Goal: Task Accomplishment & Management: Complete application form

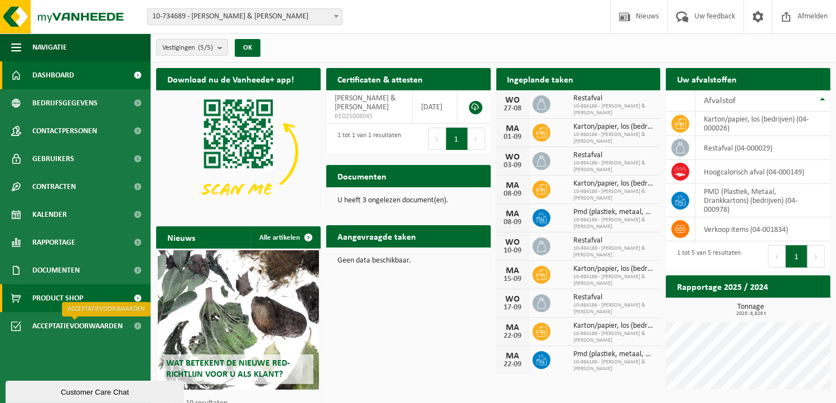
scroll to position [41, 0]
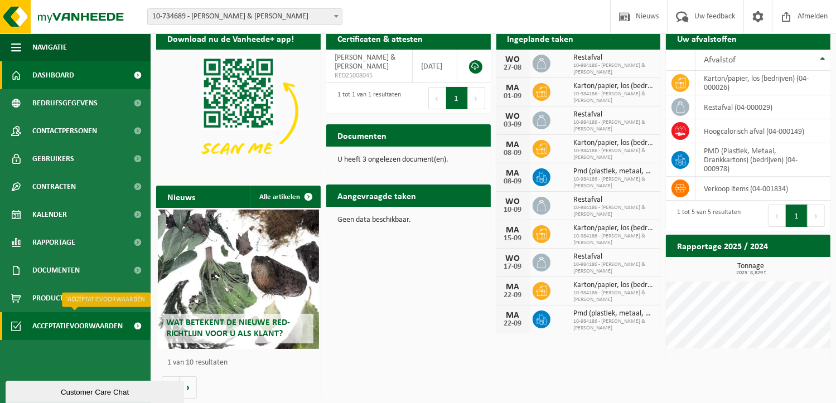
click at [89, 329] on span "Acceptatievoorwaarden" at bounding box center [77, 326] width 90 height 28
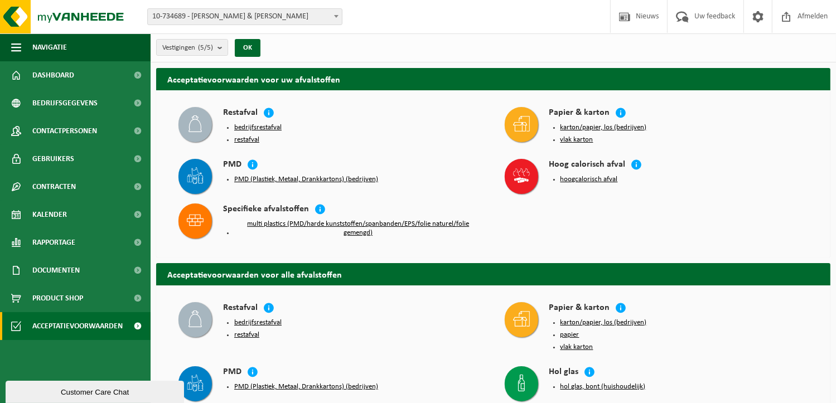
click at [320, 175] on button "PMD (Plastiek, Metaal, Drankkartons) (bedrijven)" at bounding box center [306, 179] width 144 height 9
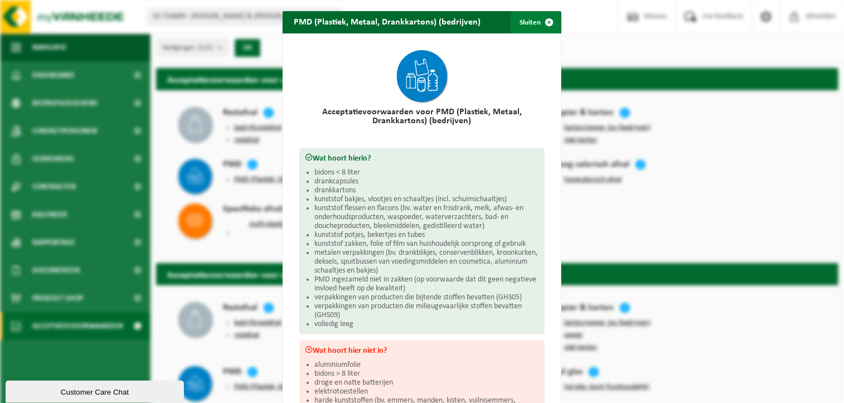
click at [548, 21] on span "button" at bounding box center [549, 22] width 22 height 22
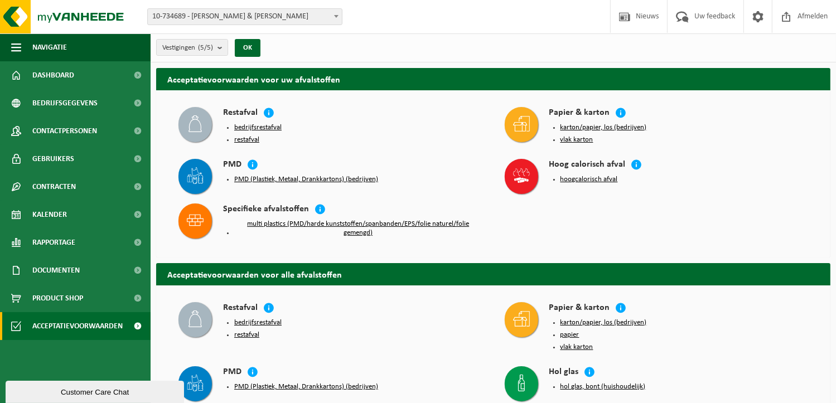
click at [323, 178] on button "PMD (Plastiek, Metaal, Drankkartons) (bedrijven)" at bounding box center [306, 179] width 144 height 9
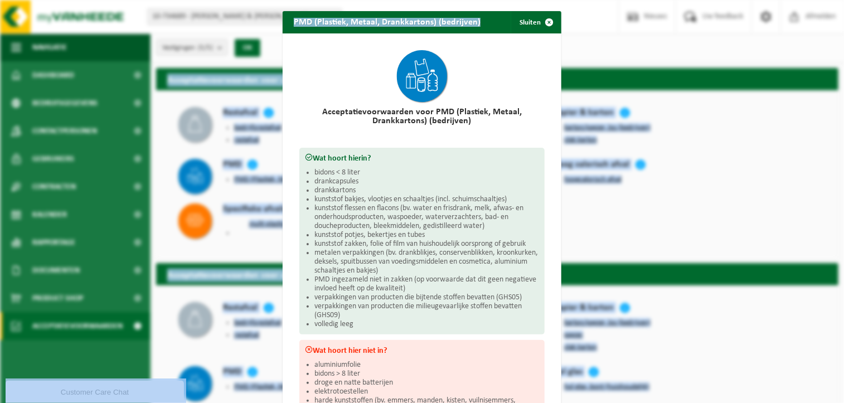
drag, startPoint x: 485, startPoint y: 21, endPoint x: 524, endPoint y: -4, distance: 46.4
click at [524, 0] on html "Vestiging: 10-734689 - ROGER & ROGER - MOUSCRON 10-984186 - ROGER & ROGER - MOU…" at bounding box center [422, 201] width 844 height 403
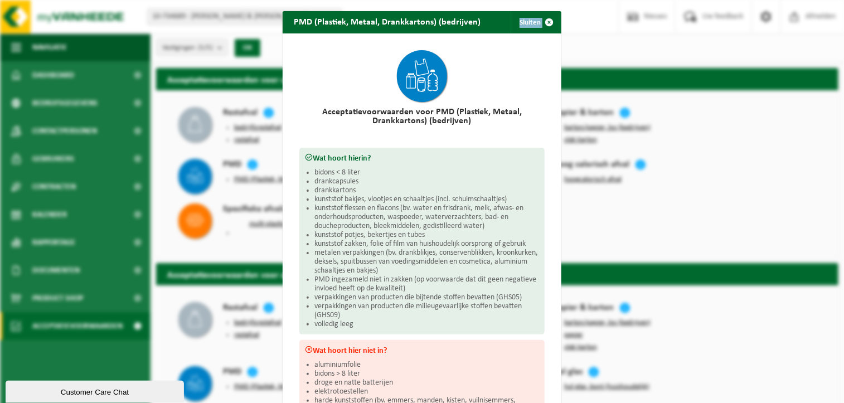
drag, startPoint x: 479, startPoint y: 32, endPoint x: 387, endPoint y: 51, distance: 93.5
click at [387, 51] on div "PMD (Plastiek, Metaal, Drankkartons) (bedrijven) Sluiten Acceptatievoorwaarden …" at bounding box center [422, 319] width 279 height 617
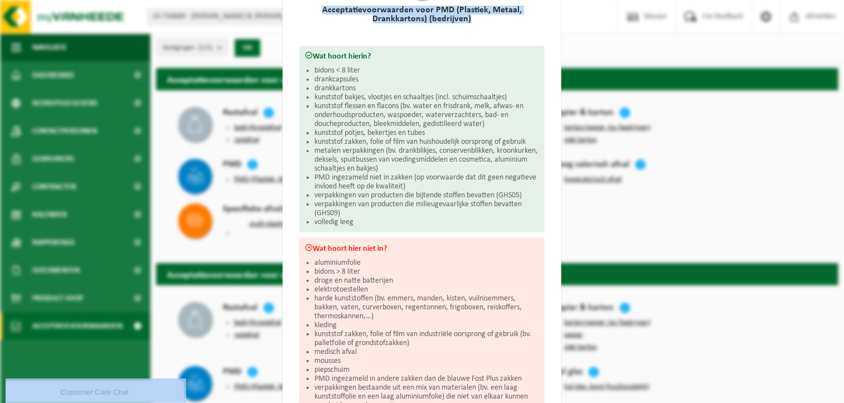
scroll to position [233, 0]
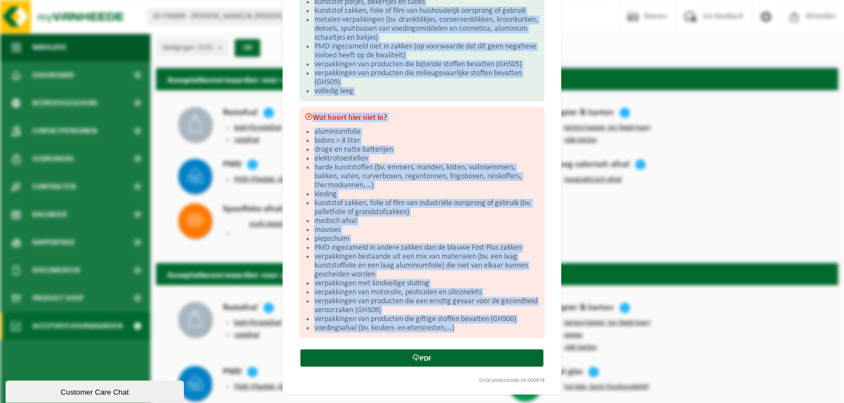
drag, startPoint x: 302, startPoint y: 153, endPoint x: 365, endPoint y: 341, distance: 197.6
click at [365, 341] on div "Acceptatievoorwaarden voor PMD (Plastiek, Metaal, Drankkartons) (bedrijven) Wat…" at bounding box center [422, 97] width 279 height 594
drag, startPoint x: 365, startPoint y: 341, endPoint x: 346, endPoint y: 164, distance: 177.3
copy div "Wat hoort hierin? bidons < 8 liter drankcapsules drankkartons kunststof bakjes,…"
click at [348, 169] on li "harde kunststoffen (bv. emmers, manden, kisten, vuilnisemmers, bakken, vaten, c…" at bounding box center [426, 176] width 225 height 27
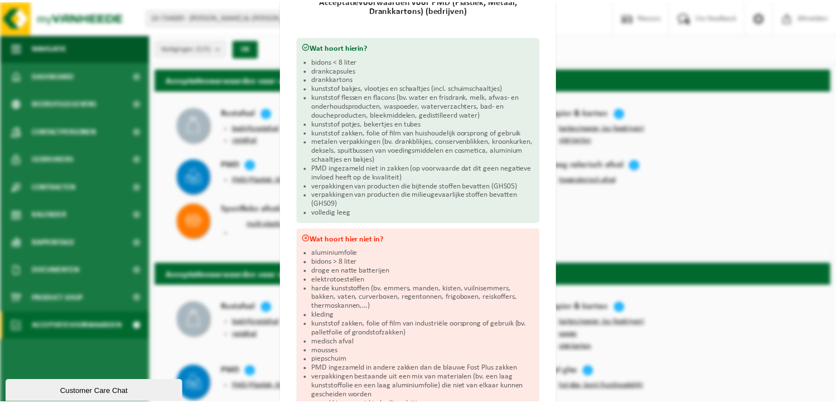
scroll to position [167, 0]
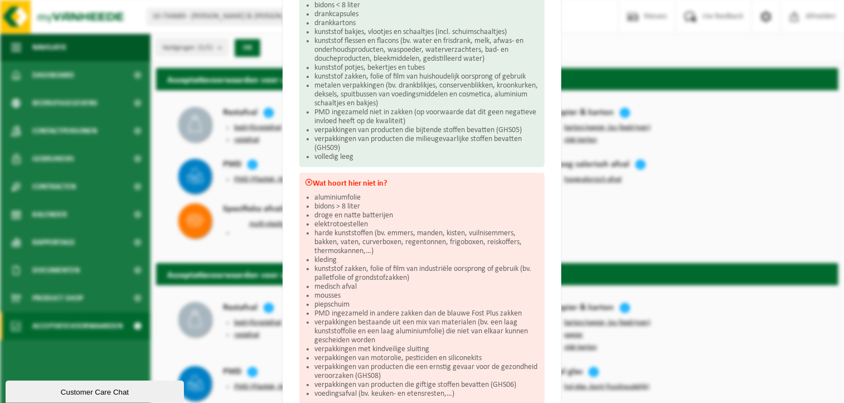
drag, startPoint x: 664, startPoint y: 201, endPoint x: 651, endPoint y: 197, distance: 13.9
click at [664, 201] on div "PMD (Plastiek, Metaal, Drankkartons) (bedrijven) Sluiten Acceptatievoorwaarden …" at bounding box center [422, 201] width 844 height 403
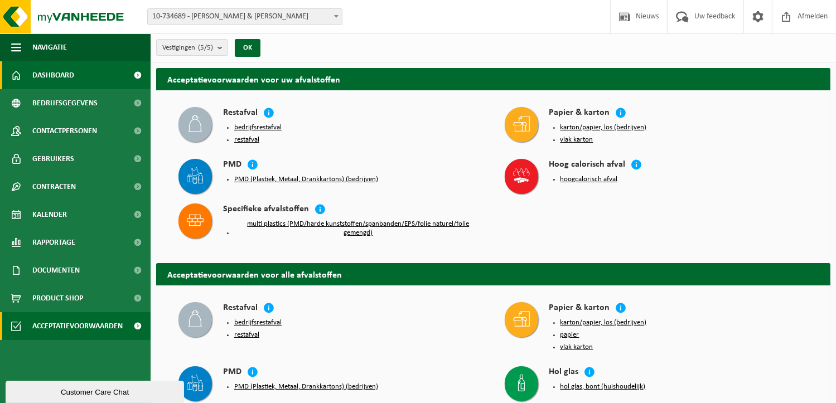
click at [54, 74] on span "Dashboard" at bounding box center [53, 75] width 42 height 28
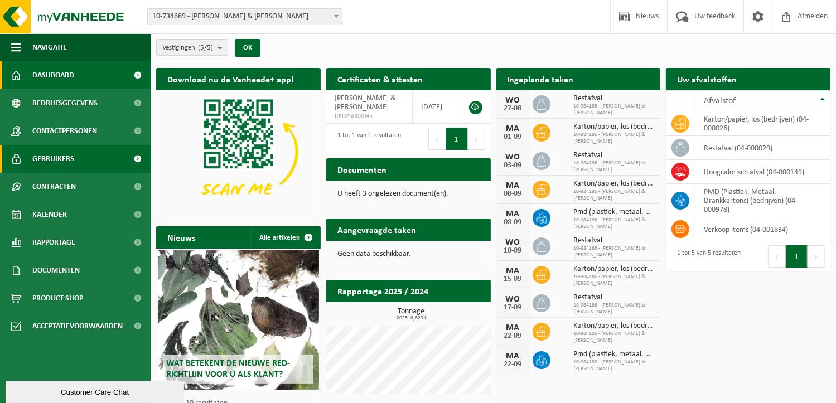
click at [71, 155] on span "Gebruikers" at bounding box center [53, 159] width 42 height 28
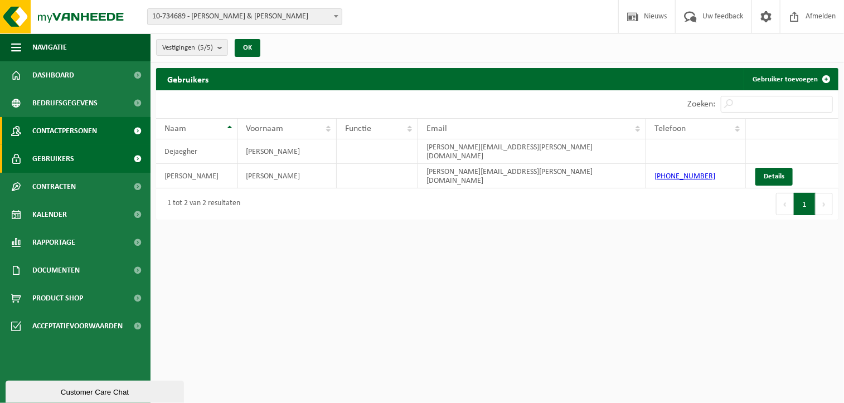
click at [97, 127] on span "Contactpersonen" at bounding box center [64, 131] width 65 height 28
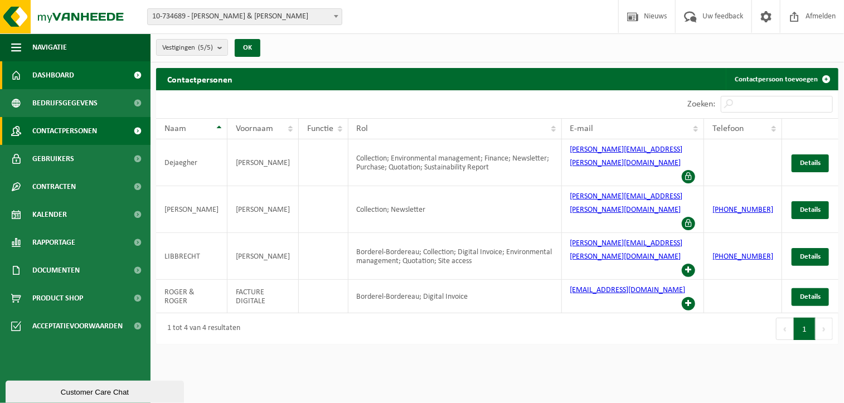
click at [58, 73] on span "Dashboard" at bounding box center [53, 75] width 42 height 28
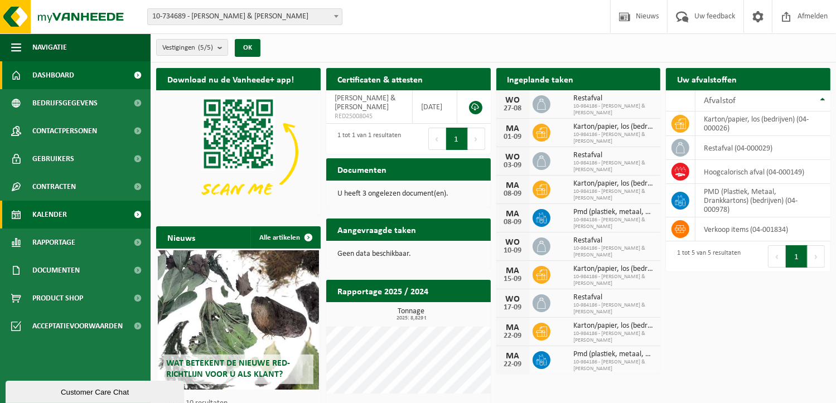
click at [134, 213] on span at bounding box center [137, 215] width 25 height 28
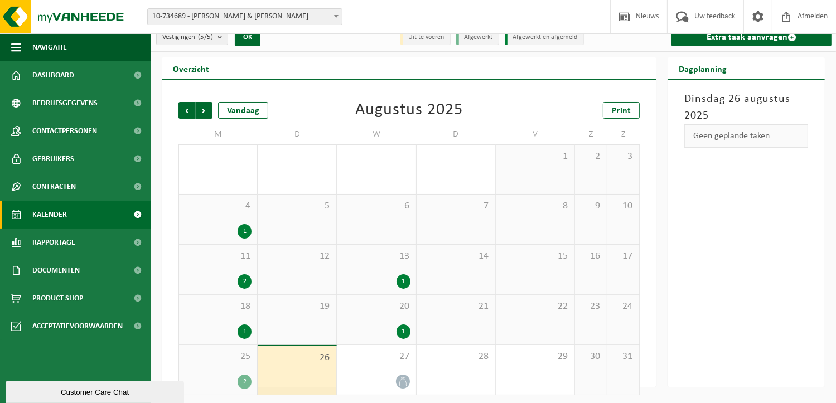
scroll to position [13, 0]
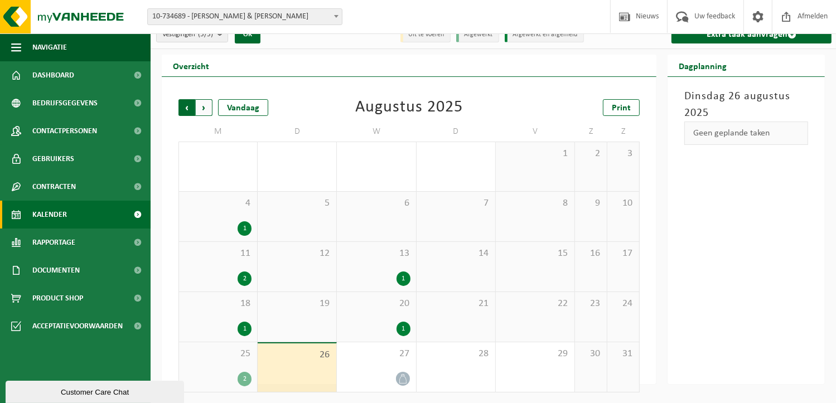
click at [202, 105] on span "Volgende" at bounding box center [204, 107] width 17 height 17
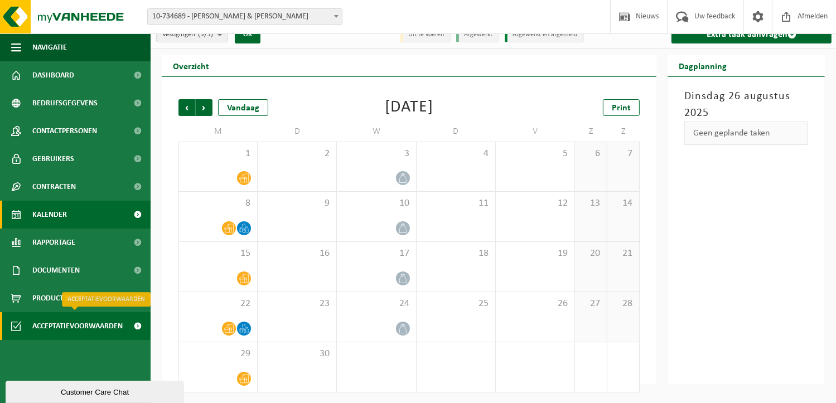
click at [88, 329] on span "Acceptatievoorwaarden" at bounding box center [77, 326] width 90 height 28
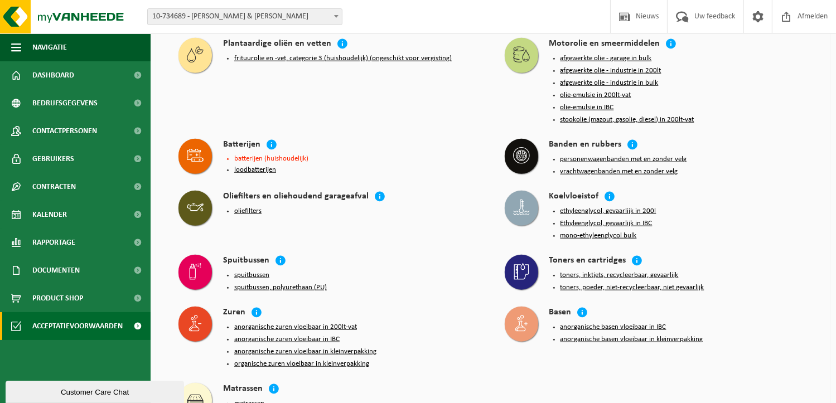
scroll to position [1157, 0]
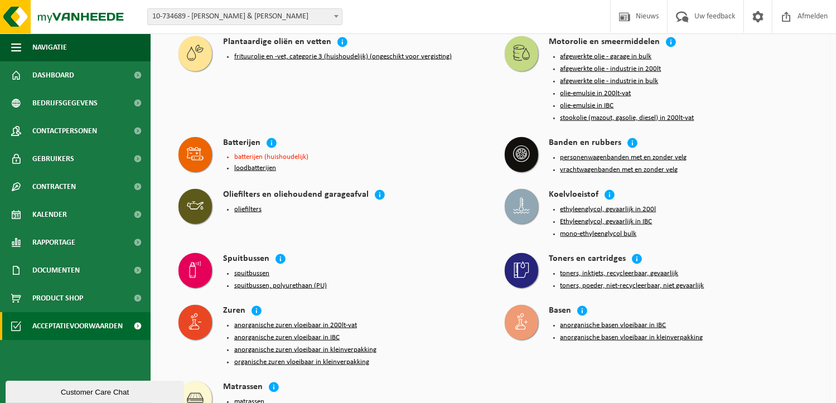
click at [91, 396] on div "Customer Care Chat" at bounding box center [95, 391] width 162 height 8
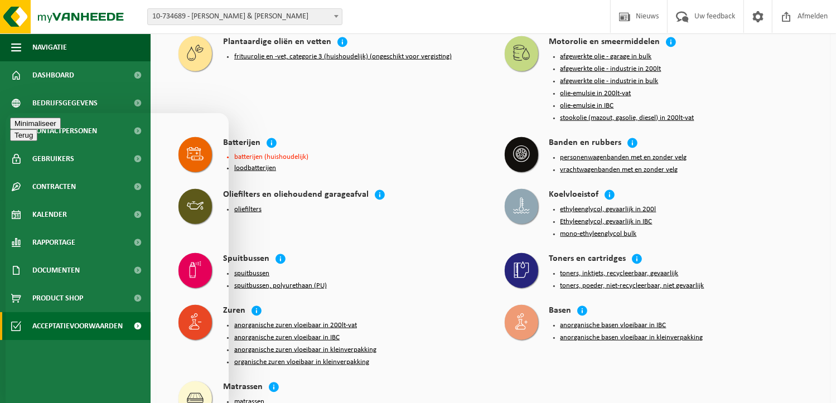
click at [6, 113] on textarea at bounding box center [6, 113] width 0 height 0
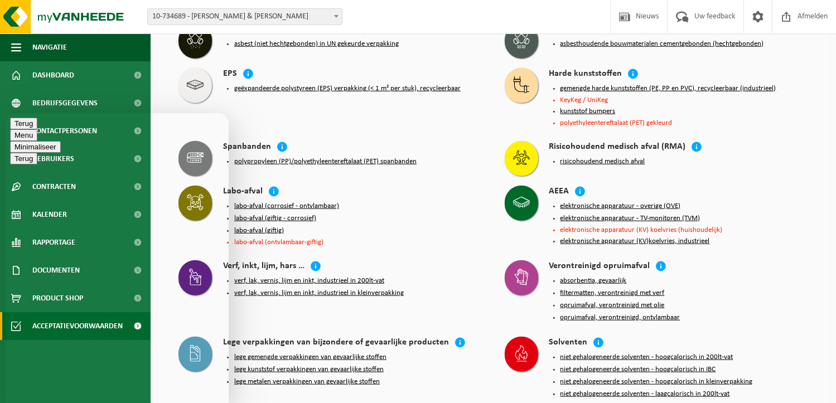
scroll to position [711, 0]
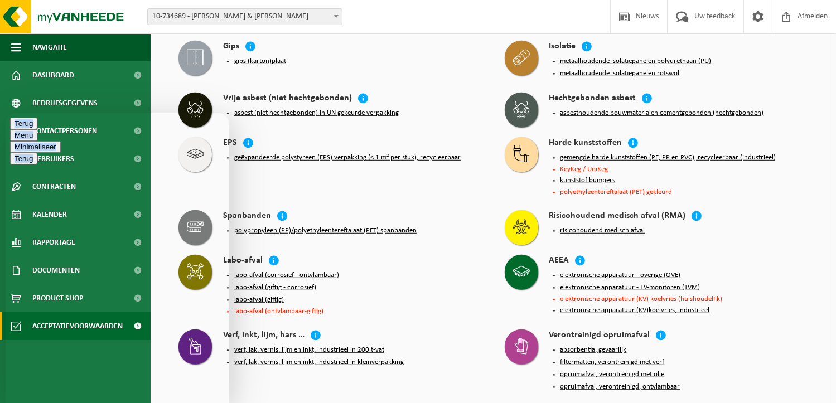
drag, startPoint x: 109, startPoint y: 131, endPoint x: -125, endPoint y: 195, distance: 243.3
click html "Terug Menu Minimaliseer Terug Powered by tawk.to Beoordeel deze chat Upload bes…"
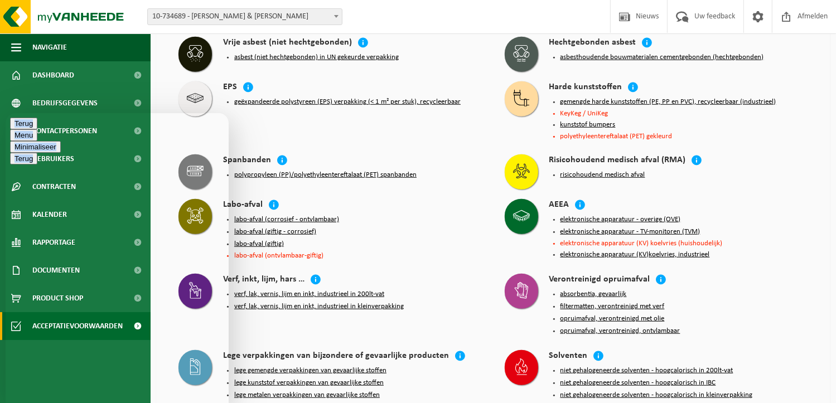
scroll to position [934, 0]
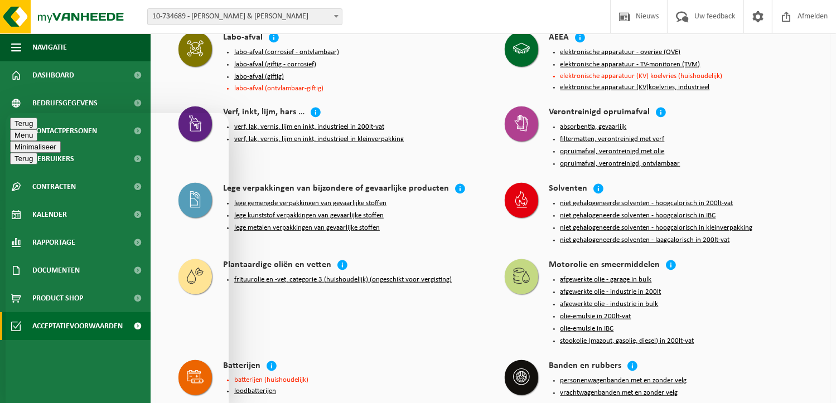
click at [6, 113] on div "Goedemiddag, kleine vraag: in de PMD mogen er enkel Beoordeel deze chat Upload …" at bounding box center [6, 113] width 0 height 0
click at [6, 113] on textarea "Goedemiddag, kleine vraag: in de PMD mogen er enkel" at bounding box center [6, 113] width 0 height 0
type textarea "Goedemiddag, kleine vraag: in de PMD mogen er enkel bidons van minder dan 8 lit…"
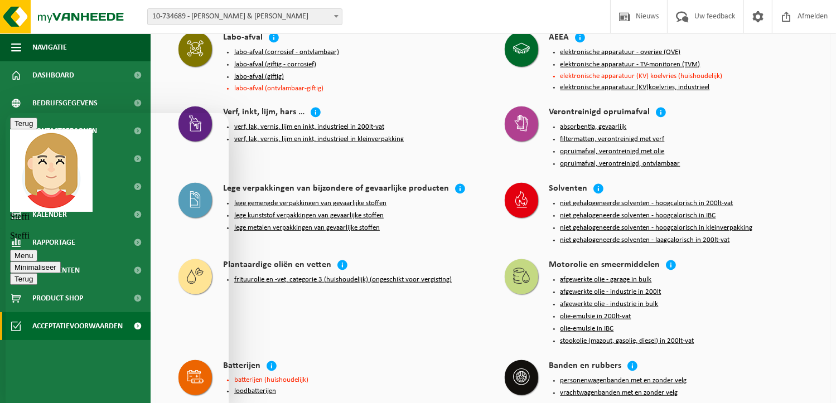
click at [6, 113] on textarea "Goedemiddag, kleine vraag: in de PMD mogen er enkel bidons van minder dan 8 lit…" at bounding box center [6, 113] width 0 height 0
type textarea "ja hoor, dankjewel"
click at [6, 113] on textarea "ja hoor, dankjewel" at bounding box center [6, 113] width 0 height 0
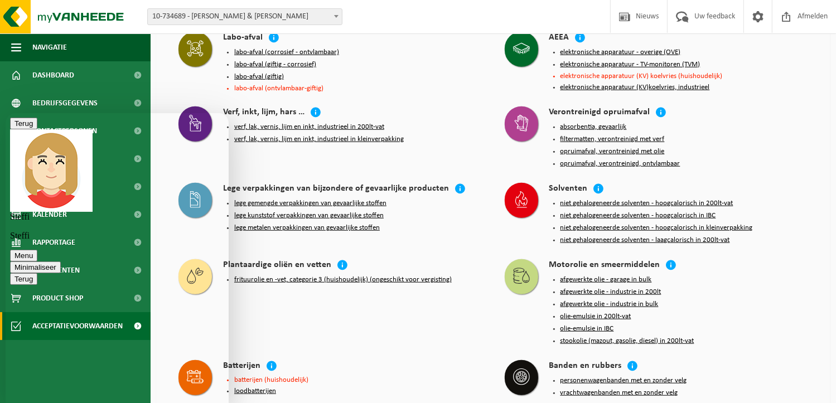
type textarea "ok"
click at [347, 360] on div "Batterijen" at bounding box center [352, 366] width 259 height 13
click at [61, 261] on button "Minimaliseer" at bounding box center [35, 267] width 51 height 12
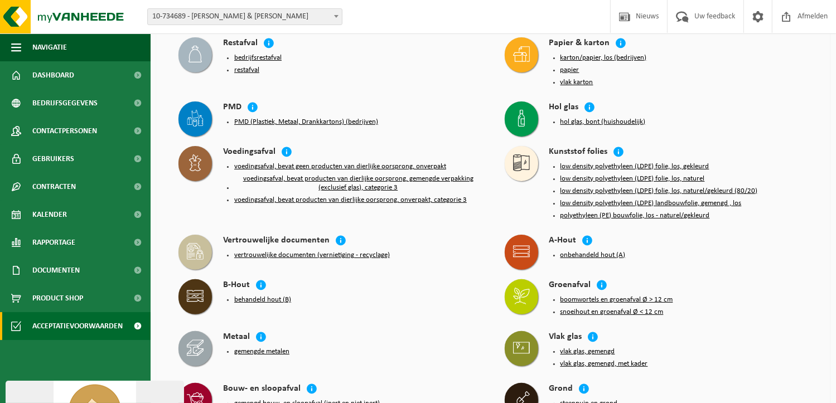
scroll to position [98, 0]
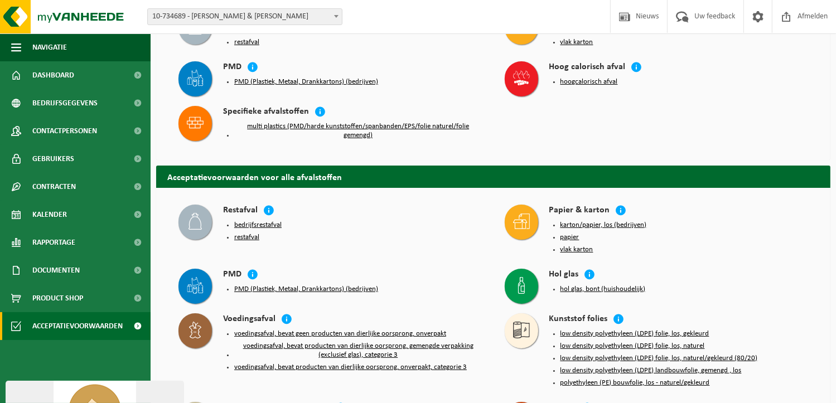
click at [314, 79] on button "PMD (Plastiek, Metaal, Drankkartons) (bedrijven)" at bounding box center [306, 81] width 144 height 9
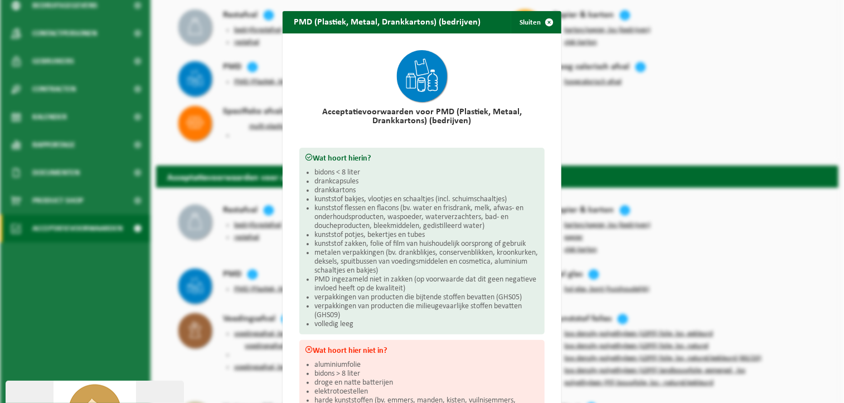
drag, startPoint x: 618, startPoint y: 79, endPoint x: 572, endPoint y: 78, distance: 46.3
click at [618, 80] on div "PMD (Plastiek, Metaal, Drankkartons) (bedrijven) Sluiten Acceptatievoorwaarden …" at bounding box center [422, 201] width 844 height 403
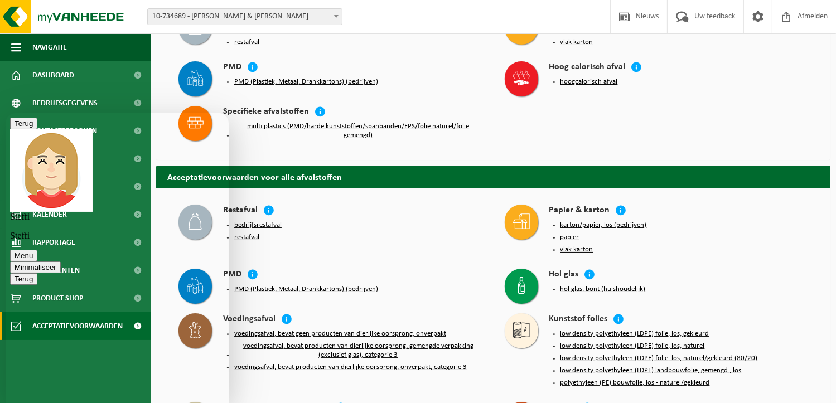
click at [61, 261] on button "Minimaliseer" at bounding box center [35, 267] width 51 height 12
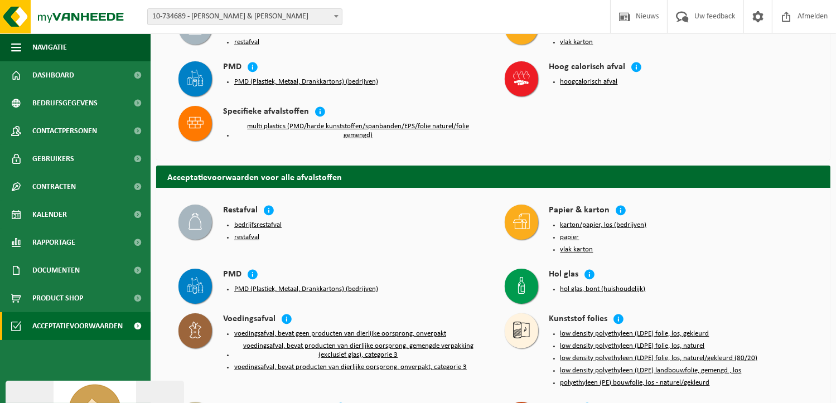
click at [300, 285] on button "PMD (Plastiek, Metaal, Drankkartons) (bedrijven)" at bounding box center [306, 289] width 144 height 9
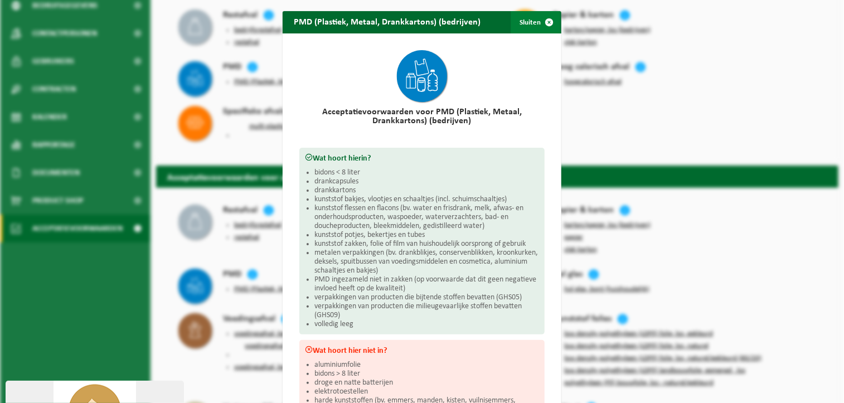
click at [545, 20] on span "button" at bounding box center [549, 22] width 22 height 22
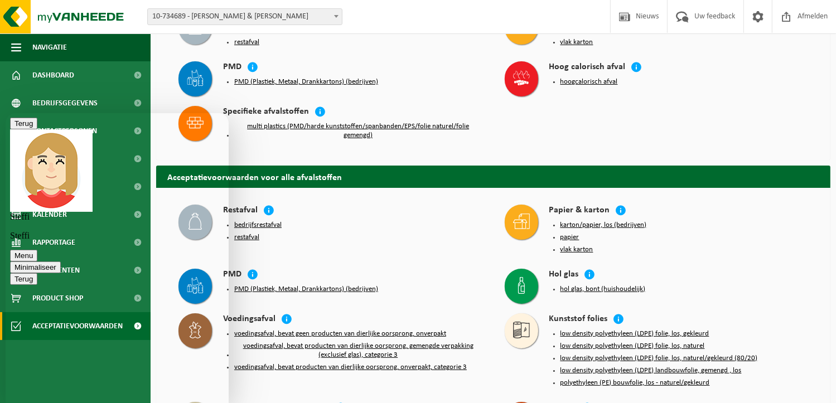
click at [61, 261] on button "Minimaliseer" at bounding box center [35, 267] width 51 height 12
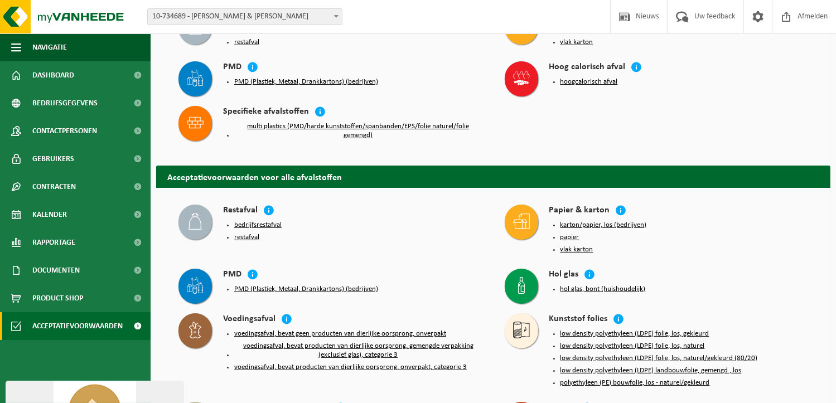
click at [279, 77] on button "PMD (Plastiek, Metaal, Drankkartons) (bedrijven)" at bounding box center [306, 81] width 144 height 9
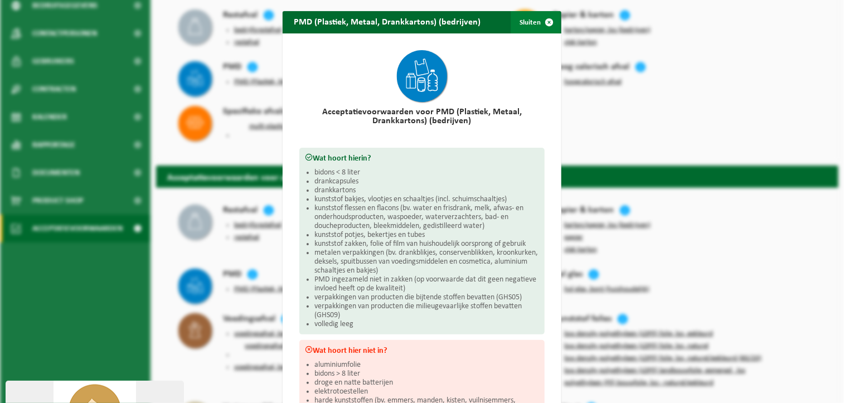
click at [545, 15] on span "button" at bounding box center [549, 22] width 22 height 22
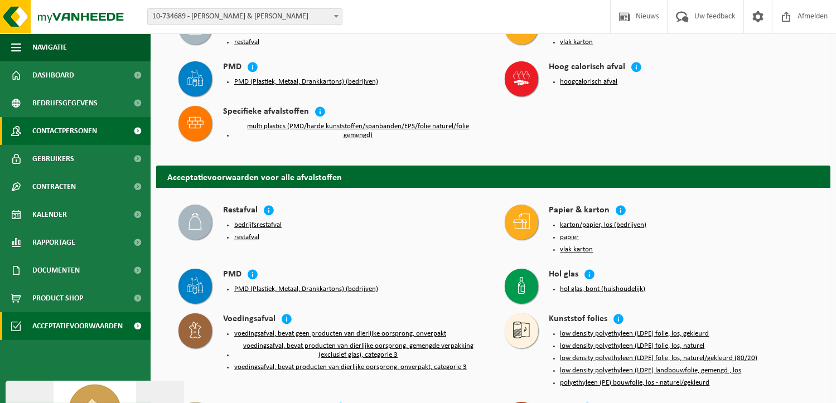
click at [74, 134] on span "Contactpersonen" at bounding box center [64, 131] width 65 height 28
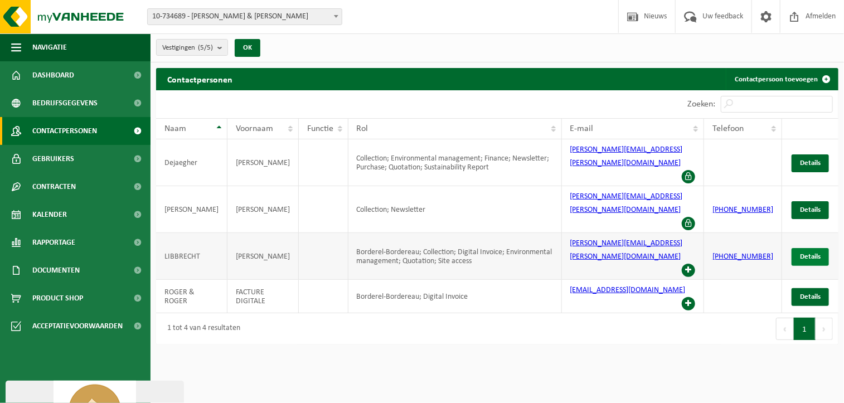
click at [805, 253] on span "Details" at bounding box center [810, 256] width 21 height 7
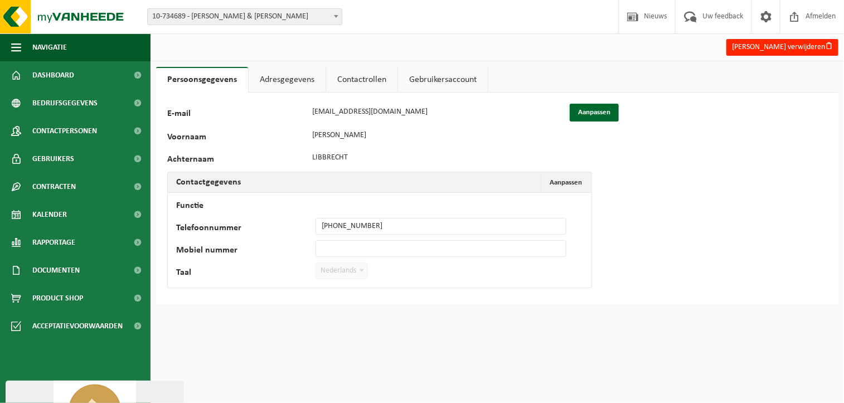
click at [297, 82] on link "Adresgegevens" at bounding box center [287, 80] width 77 height 26
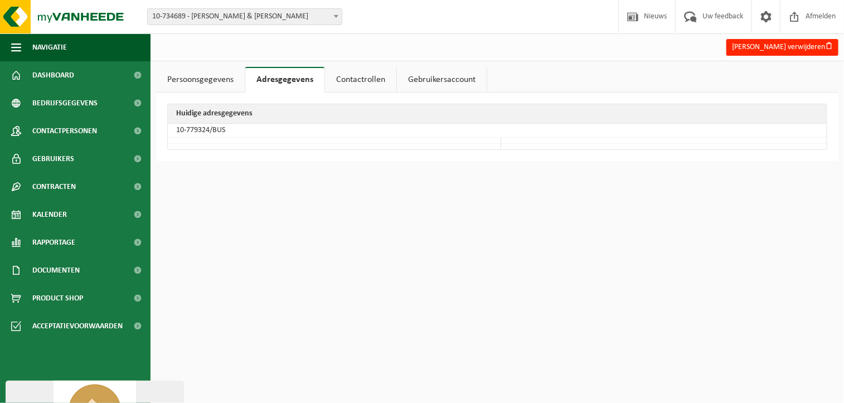
click at [358, 76] on link "Contactrollen" at bounding box center [360, 80] width 71 height 26
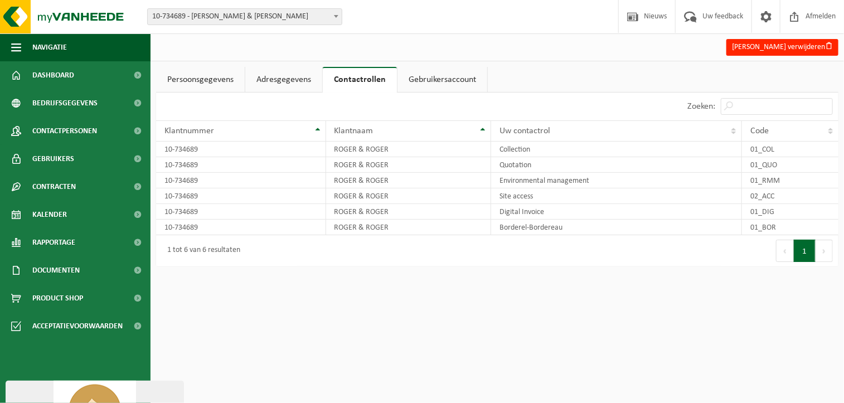
click at [430, 80] on link "Gebruikersaccount" at bounding box center [443, 80] width 90 height 26
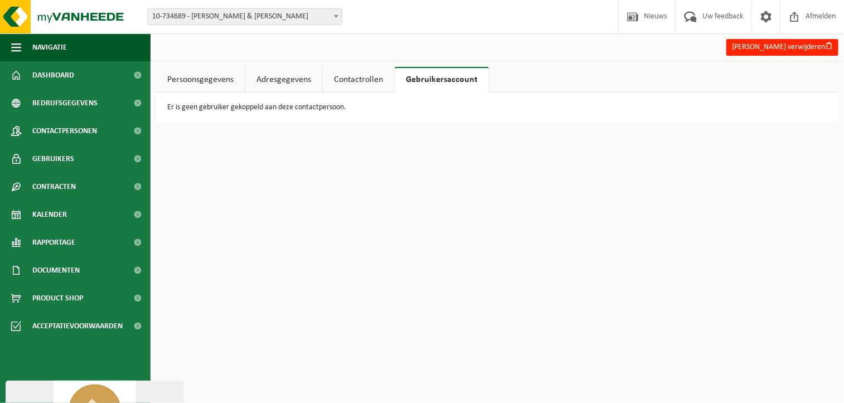
click at [180, 81] on link "Persoonsgegevens" at bounding box center [200, 80] width 89 height 26
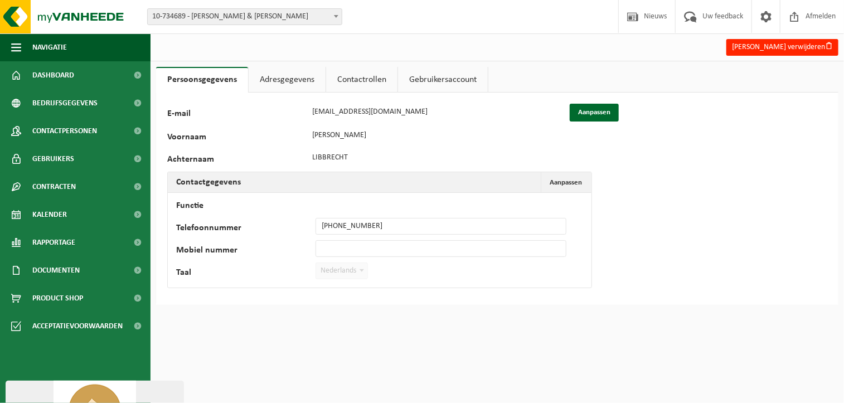
click at [220, 356] on html "Vestiging: 10-734689 - ROGER & ROGER - MOUSCRON 10-984186 - ROGER & ROGER - MOU…" at bounding box center [422, 201] width 844 height 403
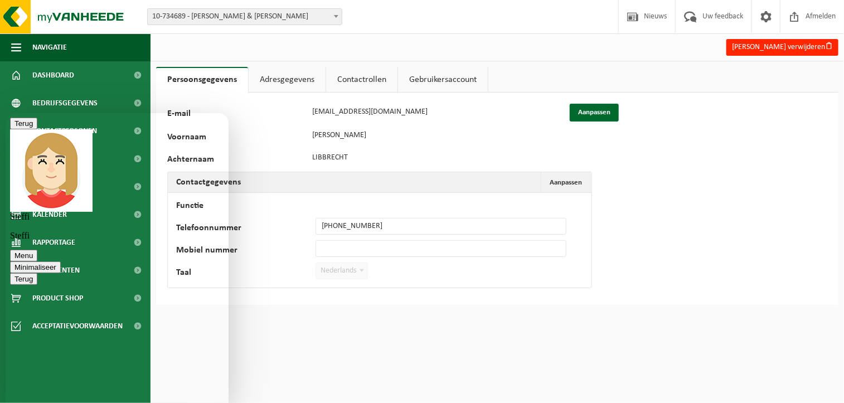
scroll to position [147, 0]
click at [6, 113] on textarea at bounding box center [6, 113] width 0 height 0
type textarea "G"
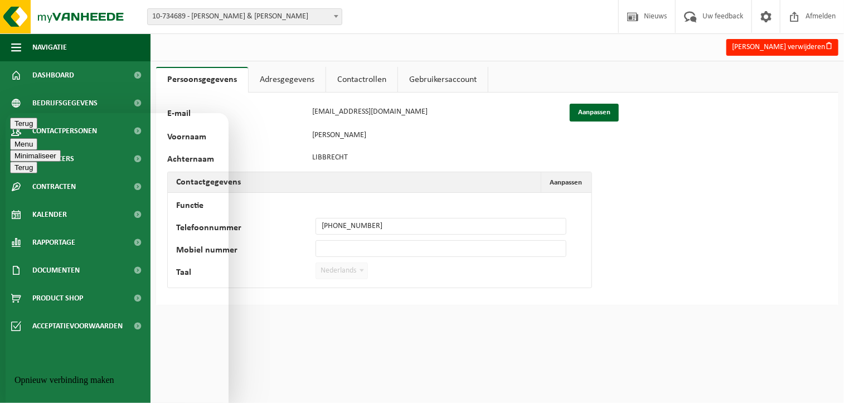
scroll to position [479, 0]
click at [61, 149] on button "Minimaliseer" at bounding box center [35, 155] width 51 height 12
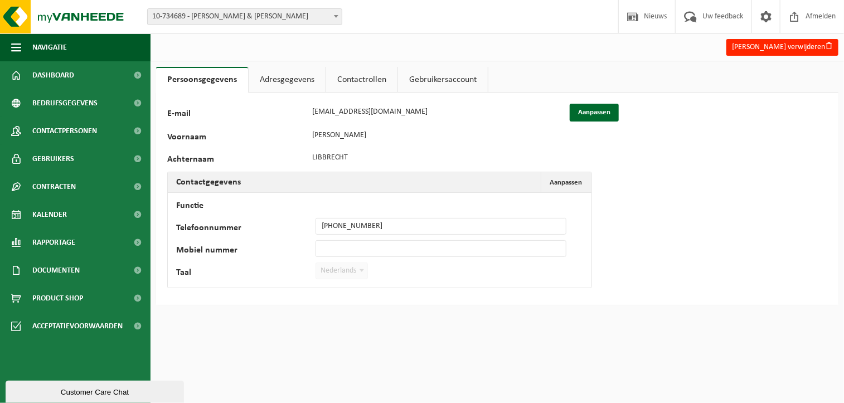
click at [182, 80] on link "Persoonsgegevens" at bounding box center [202, 80] width 92 height 26
click at [89, 135] on span "Contactpersonen" at bounding box center [64, 131] width 65 height 28
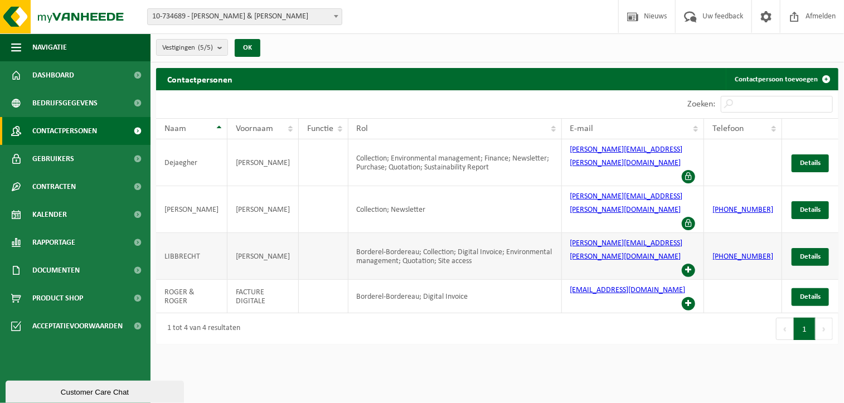
click at [695, 264] on span at bounding box center [688, 270] width 13 height 13
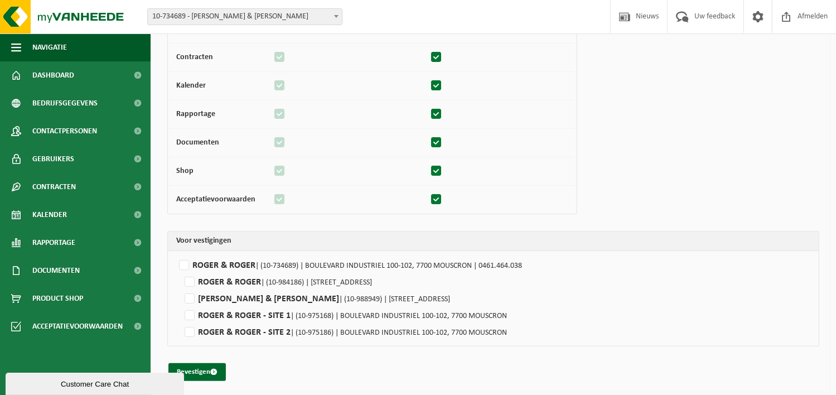
scroll to position [186, 0]
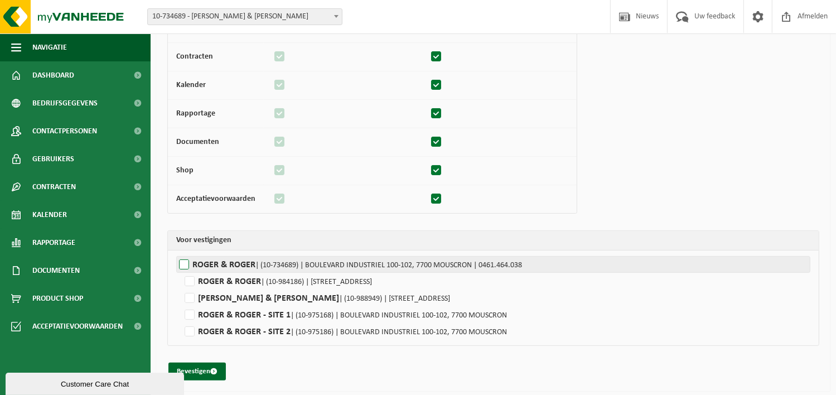
click at [186, 263] on label"] "ROGER & ROGER | (10-734689) | BOULEVARD INDUSTRIEL 100-102, 7700 MOUSCRON | 046…" at bounding box center [493, 264] width 634 height 17
click at [186, 263] on input "ROGER & ROGER | (10-734689) | BOULEVARD INDUSTRIEL 100-102, 7700 MOUSCRON | 046…" at bounding box center [594, 264] width 836 height 17
checkbox input "true"
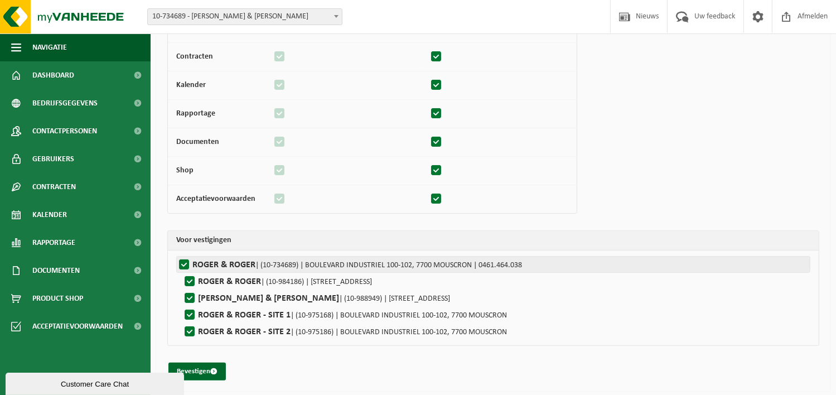
checkbox input "true"
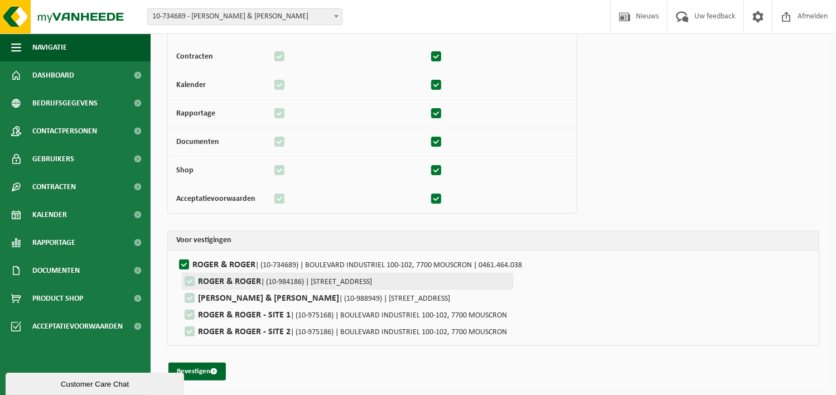
click at [191, 282] on label"] "ROGER & ROGER | (10-984186) | RUE DE LA BASSÉE 1, 7700 MOUSCRON" at bounding box center [347, 281] width 331 height 17
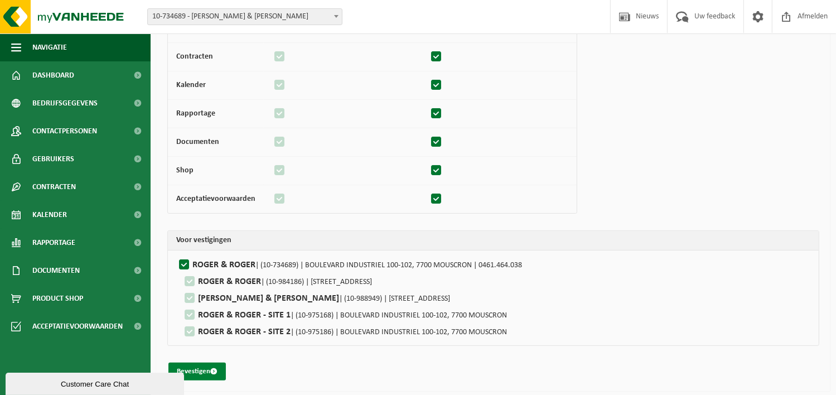
click at [200, 367] on button "Bevestigen" at bounding box center [196, 371] width 57 height 18
